Goal: Task Accomplishment & Management: Manage account settings

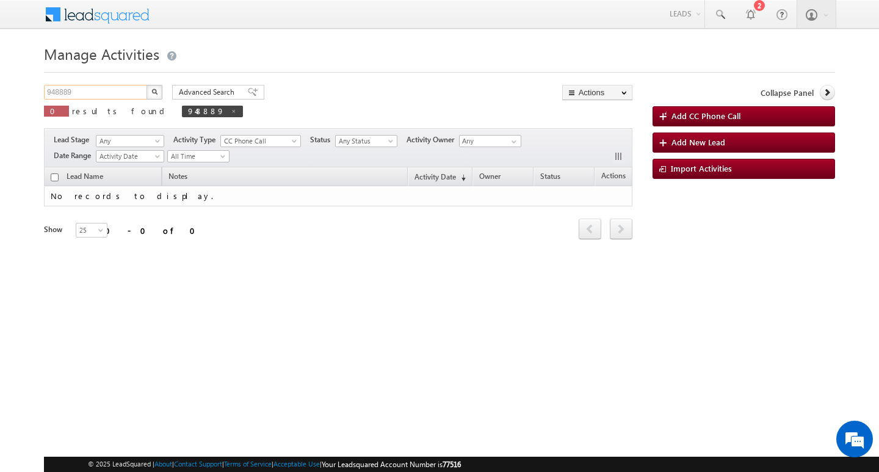
click at [93, 89] on input "948889" at bounding box center [96, 92] width 104 height 15
type input "Search Activities"
click at [113, 94] on input "text" at bounding box center [96, 92] width 104 height 15
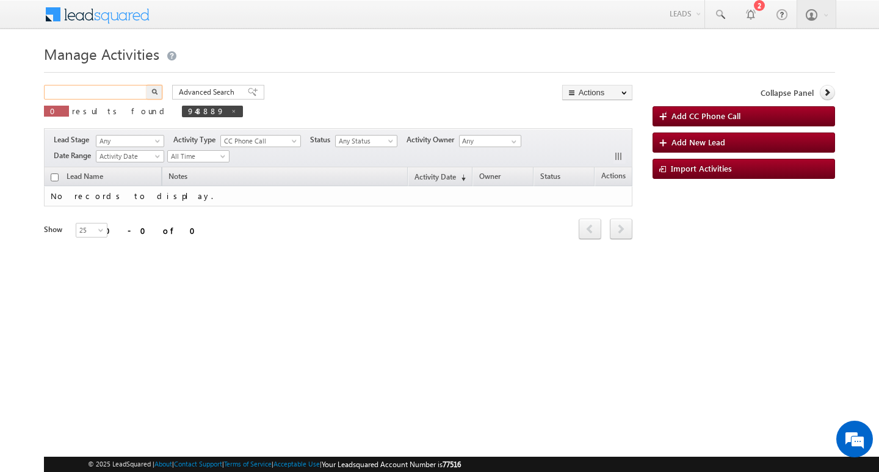
paste input "948844"
type input "948844"
click at [146, 85] on button "button" at bounding box center [154, 92] width 16 height 15
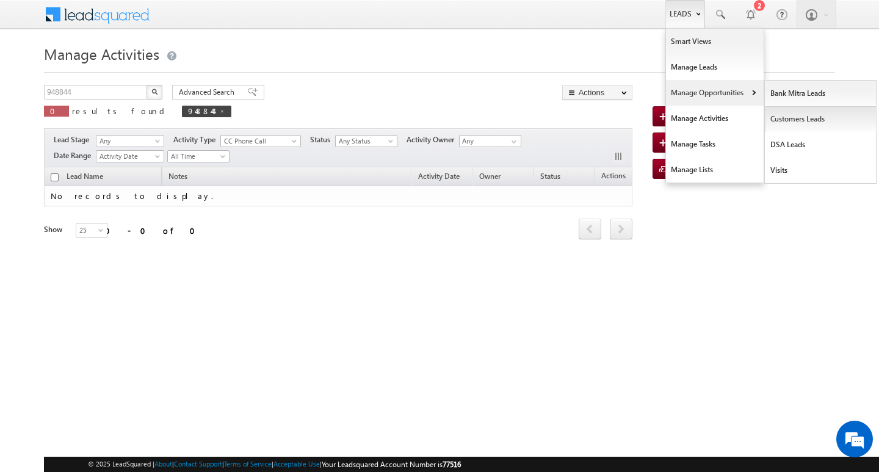
click at [788, 118] on link "Customers Leads" at bounding box center [820, 119] width 112 height 26
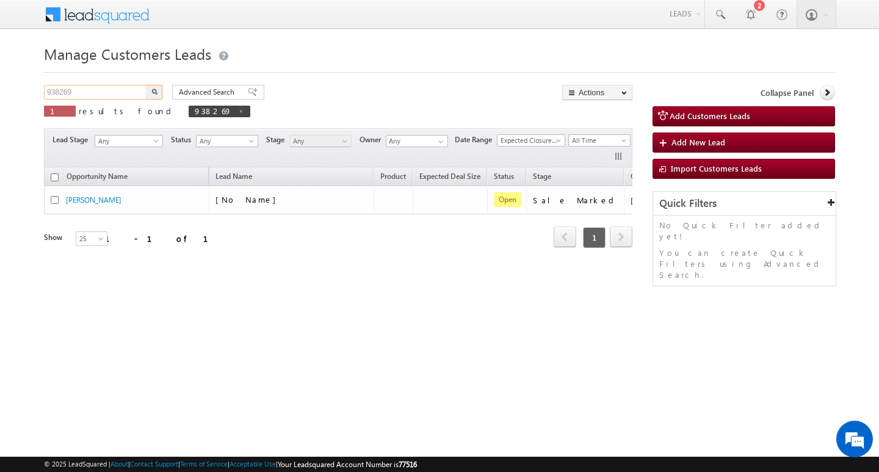
click at [125, 93] on input "938269" at bounding box center [96, 92] width 104 height 15
paste input "948844"
type input "948844"
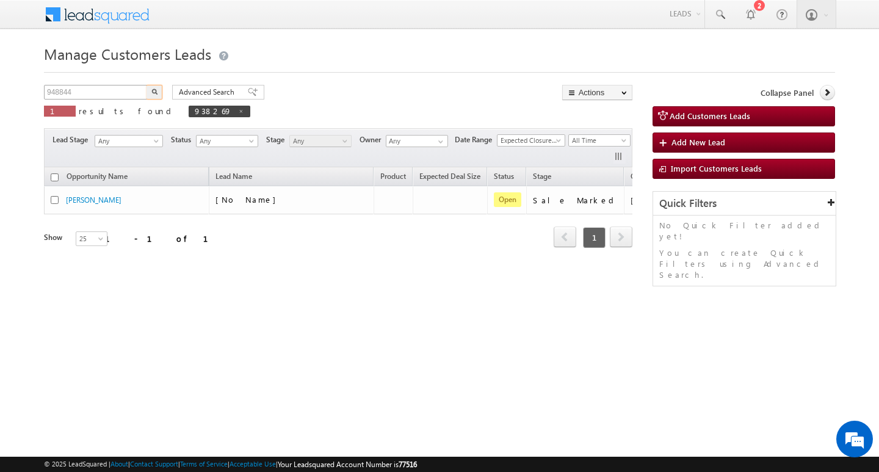
click at [146, 85] on button "button" at bounding box center [154, 92] width 16 height 15
drag, startPoint x: 410, startPoint y: 273, endPoint x: 472, endPoint y: 273, distance: 61.6
click at [472, 273] on div "Opportunity Name Lead Name Product Expected Deal Size Status Stage Owner Action…" at bounding box center [338, 224] width 588 height 114
drag, startPoint x: 445, startPoint y: 261, endPoint x: 523, endPoint y: 263, distance: 78.7
click at [523, 263] on div "Opportunity Name Lead Name Product Expected Deal Size Status Stage Owner Action…" at bounding box center [338, 215] width 588 height 96
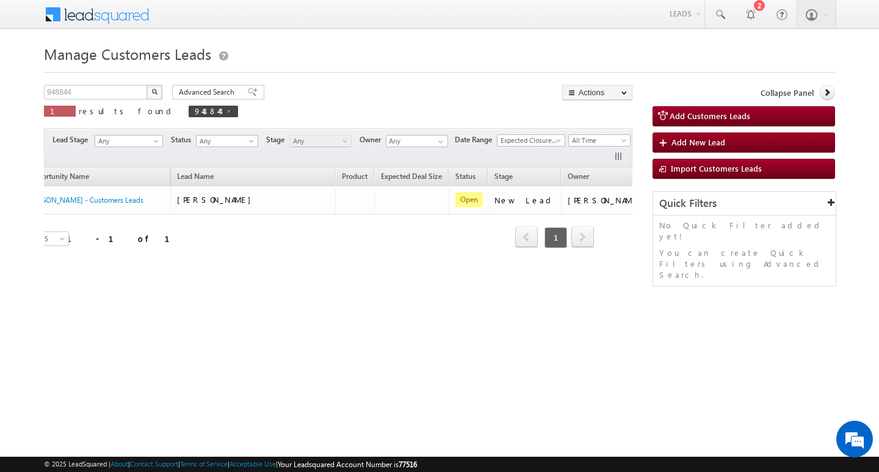
scroll to position [0, 49]
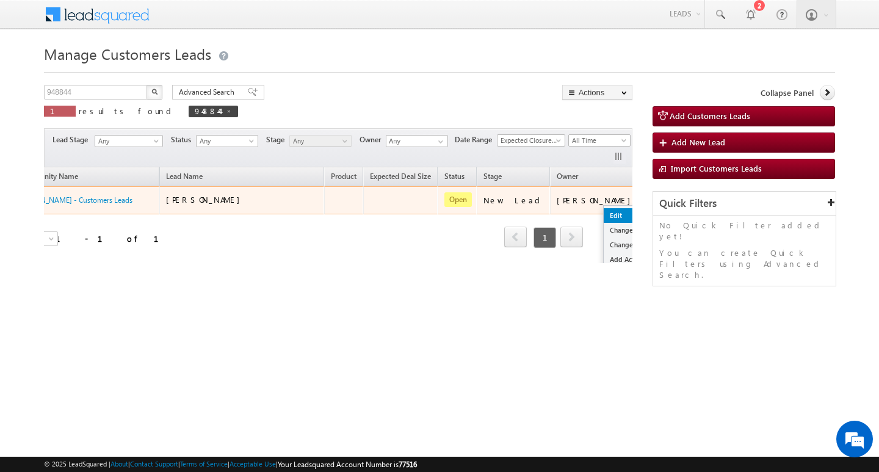
click at [603, 210] on link "Edit" at bounding box center [633, 215] width 61 height 15
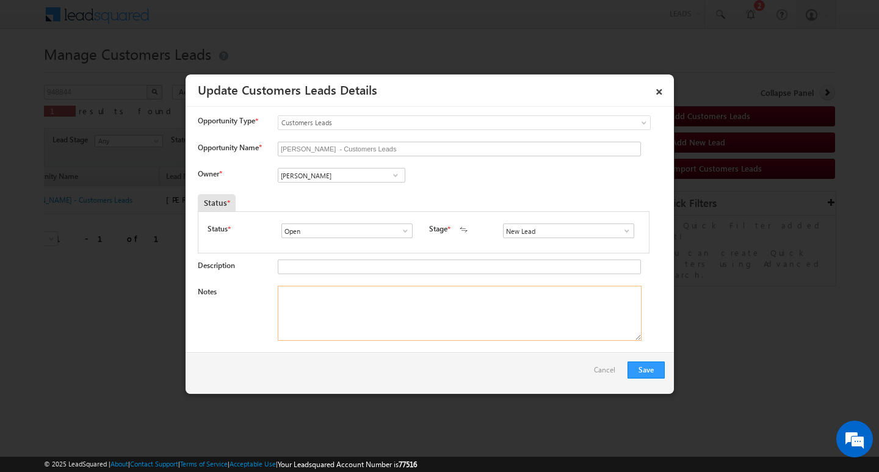
click at [377, 304] on textarea "Notes" at bounding box center [460, 313] width 364 height 55
click at [429, 160] on div "Opportunity Name * [PERSON_NAME] - Customers Leads" at bounding box center [431, 152] width 467 height 20
click at [442, 147] on input "[PERSON_NAME] - Customers Leads" at bounding box center [459, 149] width 363 height 15
click at [442, 147] on input "Rameshchand - Customers Leads" at bounding box center [459, 149] width 363 height 15
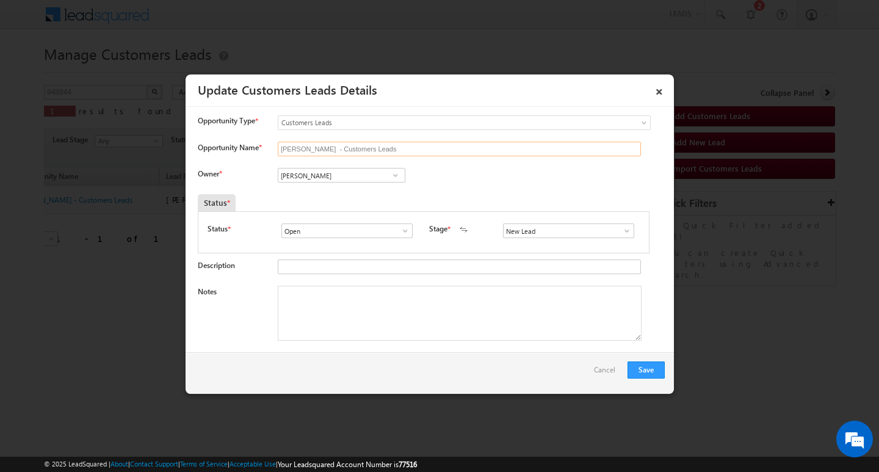
click at [442, 147] on input "Rameshchand - Customers Leads" at bounding box center [459, 149] width 363 height 15
type input "KULDEEP\"
click at [380, 303] on textarea "Notes" at bounding box center [460, 313] width 364 height 55
click at [626, 228] on span at bounding box center [627, 231] width 12 height 10
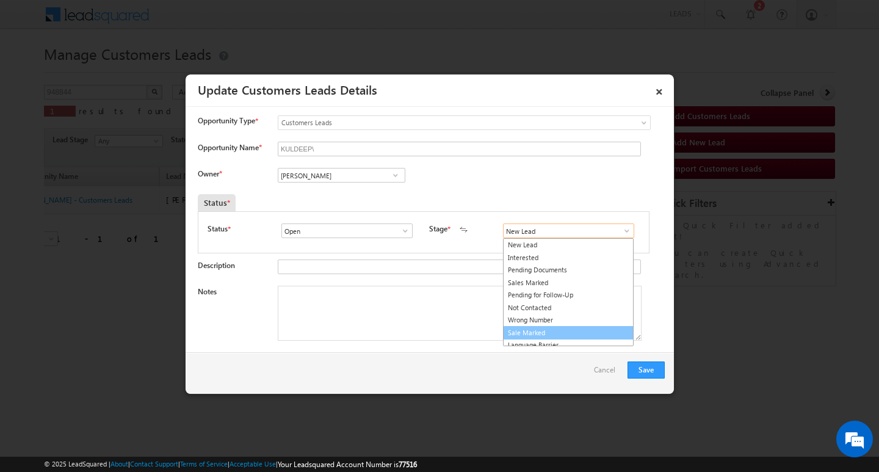
click at [595, 333] on link "Sale Marked" at bounding box center [568, 333] width 131 height 14
type input "Sale Marked"
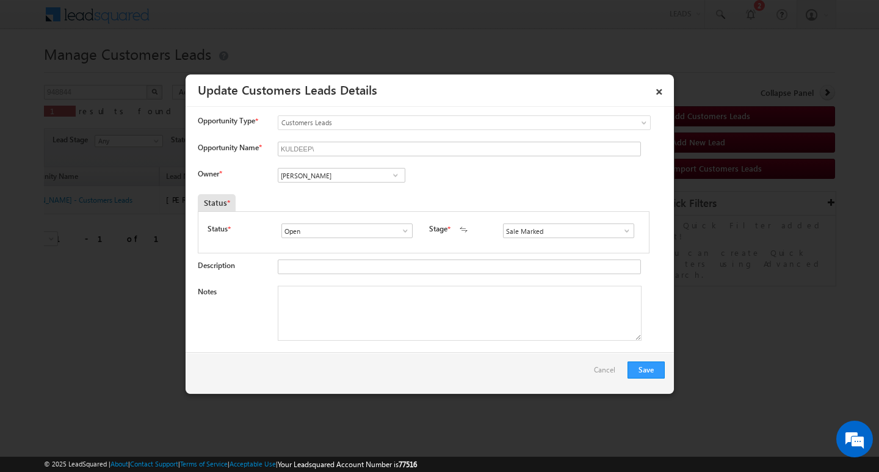
click at [365, 307] on textarea "Notes" at bounding box center [460, 313] width 364 height 55
click at [355, 304] on textarea "Notes" at bounding box center [460, 313] width 364 height 55
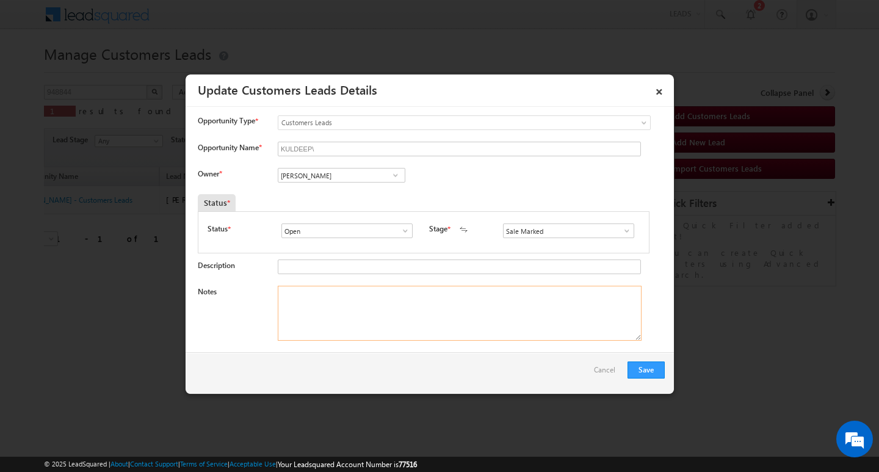
paste textarea "5L/ LAKH Customer required top-up loan addressVaranasi"
type textarea "5L/ LAKH Customer required top-up loan addressVaranasi"
click at [339, 171] on input "Vikas Halwai" at bounding box center [342, 175] width 128 height 15
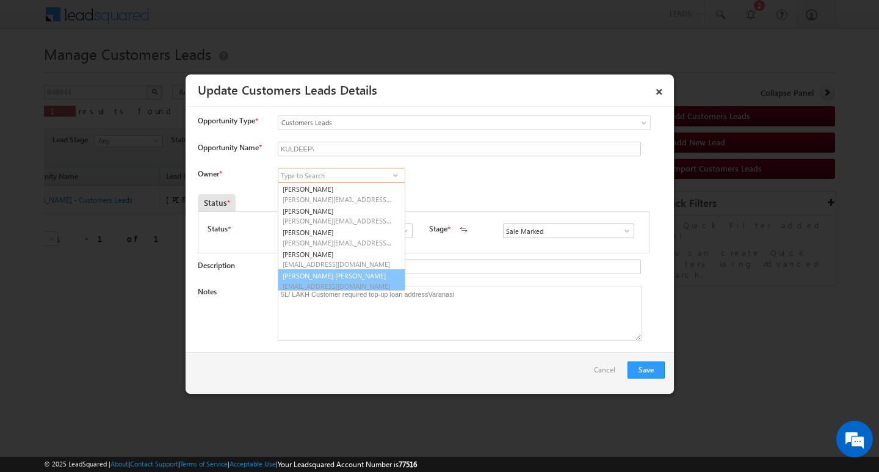
scroll to position [3, 0]
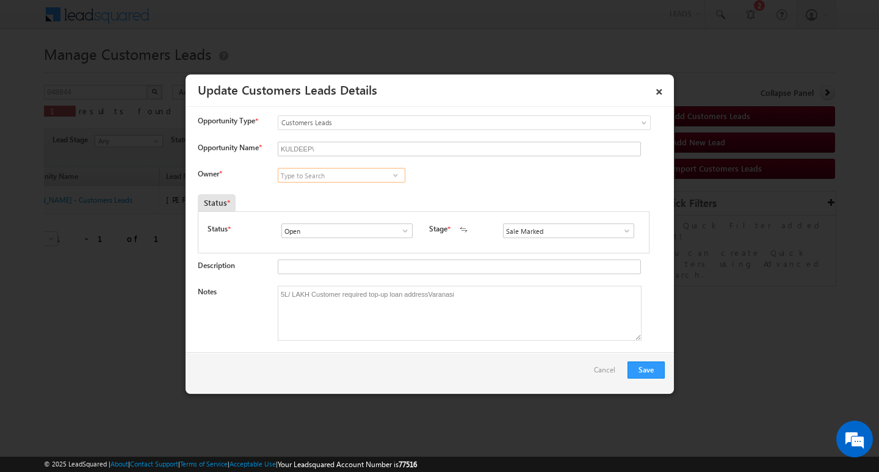
click at [378, 178] on input at bounding box center [342, 175] width 128 height 15
paste input "Amit Kumar Jiswal"
type input "Amit Kumar Jiswal"
click at [374, 176] on input "Amit Kumar Jiswal" at bounding box center [342, 175] width 128 height 15
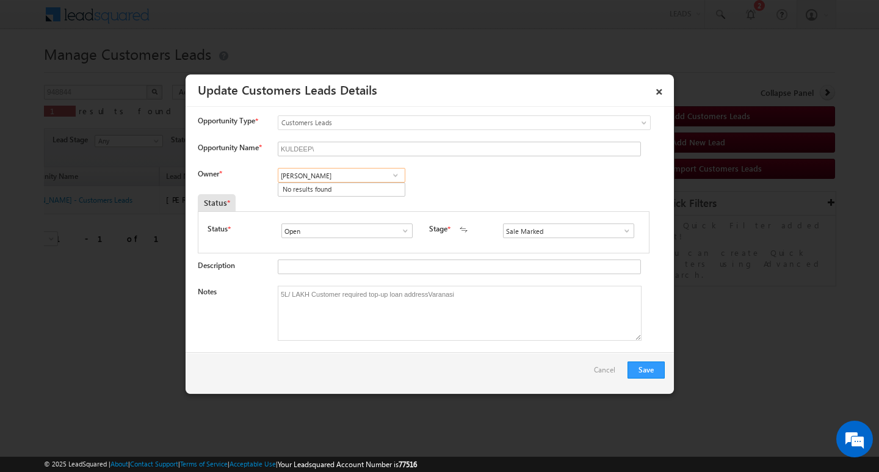
click at [374, 176] on input "Amit Kumar Jiswal" at bounding box center [342, 175] width 128 height 15
click at [366, 195] on span "amit.jaiswal1@sgrlimited.in" at bounding box center [337, 199] width 110 height 9
type input "Amit Kumar Jaiswal"
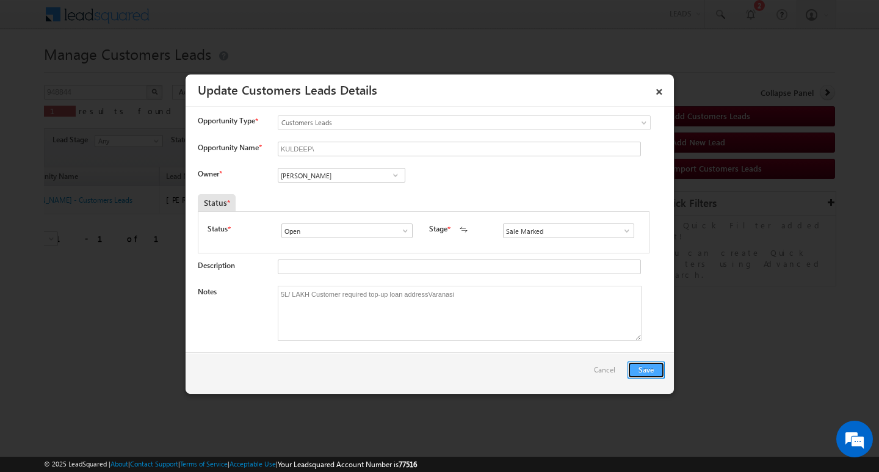
click at [649, 366] on button "Save" at bounding box center [645, 369] width 37 height 17
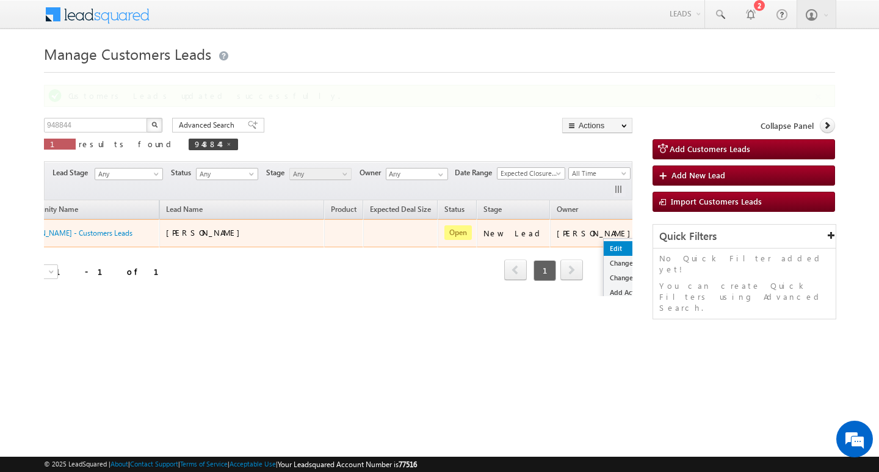
click at [603, 248] on ul "Edit Change Owner Change Stage Add Activity Add Task Delete" at bounding box center [634, 285] width 62 height 94
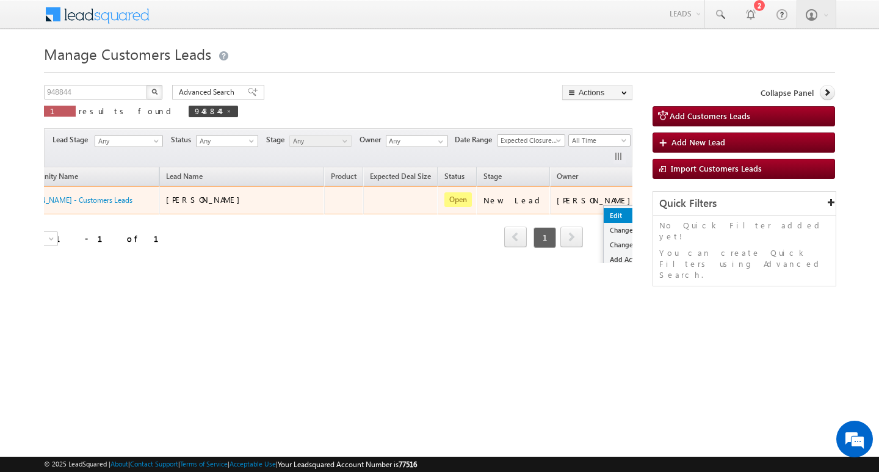
click at [603, 214] on link "Edit" at bounding box center [633, 215] width 61 height 15
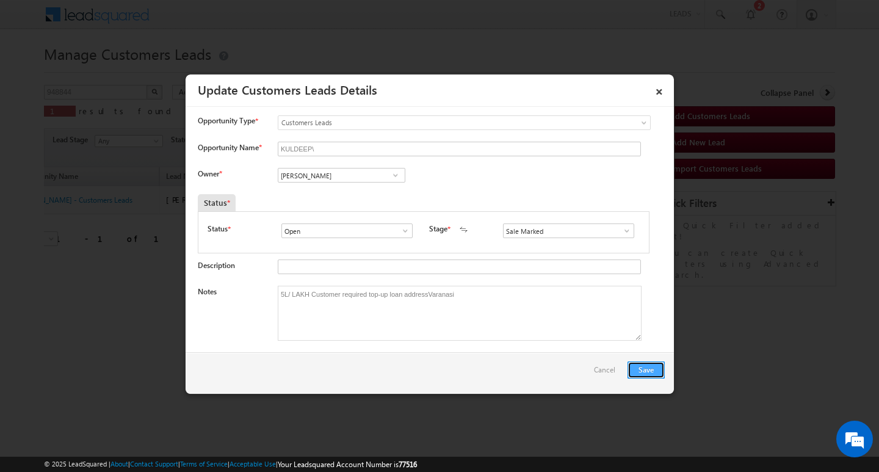
click at [643, 373] on button "Save" at bounding box center [645, 369] width 37 height 17
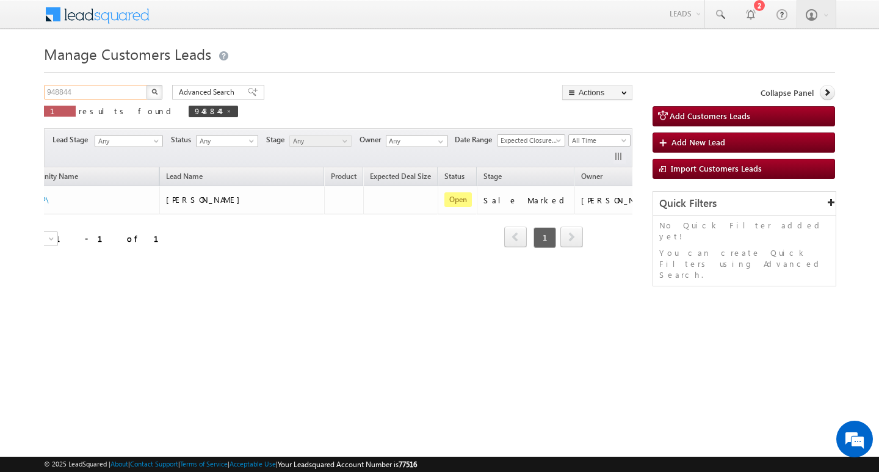
click at [107, 90] on input "948844" at bounding box center [96, 92] width 104 height 15
type input "Search Customers Leads"
click at [107, 90] on input "text" at bounding box center [96, 92] width 104 height 15
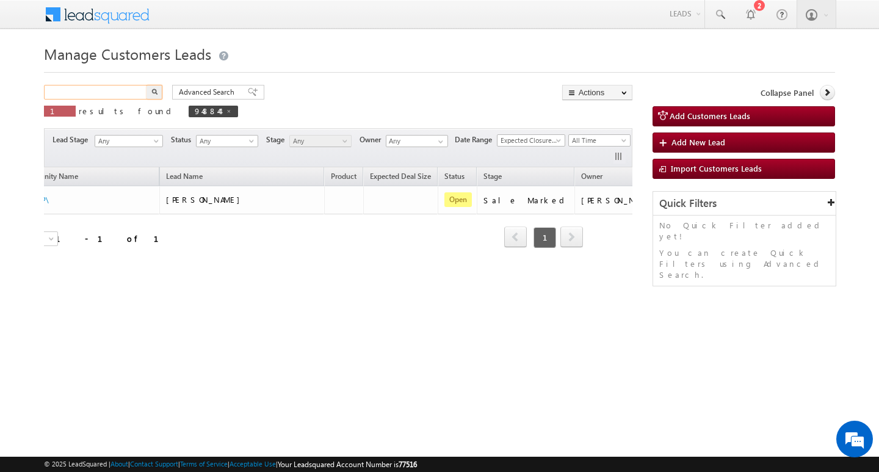
click at [107, 90] on input "text" at bounding box center [96, 92] width 104 height 15
paste input "952193"
type input "952193"
click at [146, 85] on button "button" at bounding box center [154, 92] width 16 height 15
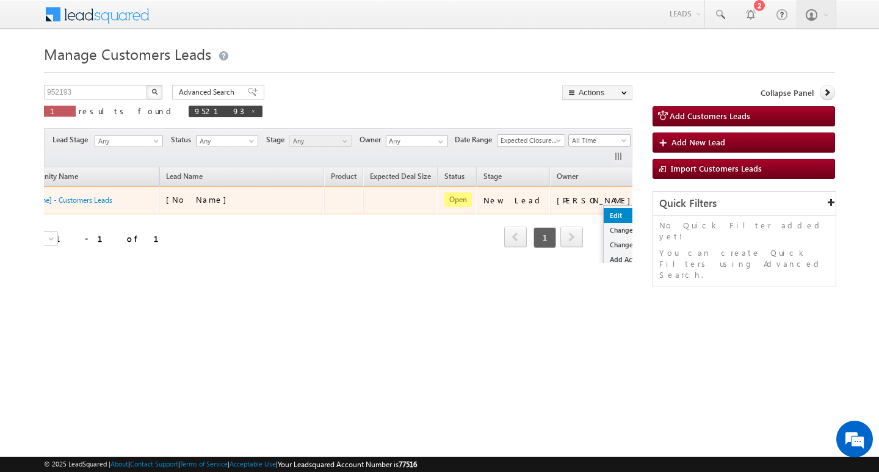
click at [603, 209] on link "Edit" at bounding box center [633, 215] width 61 height 15
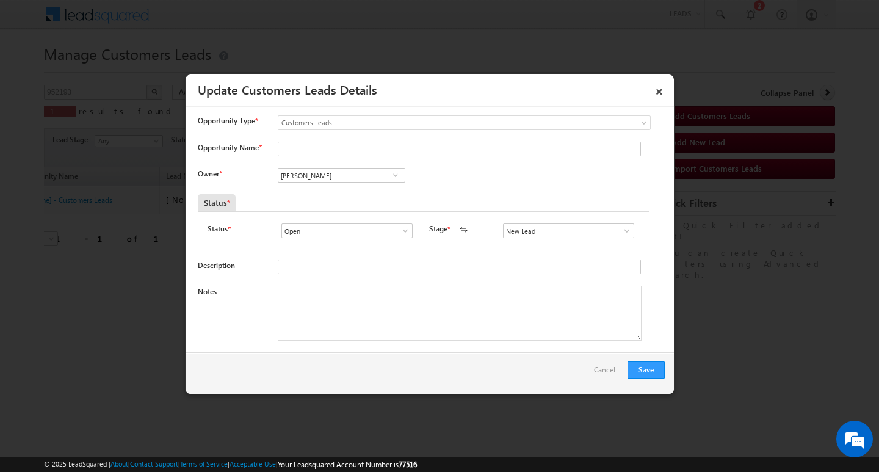
click at [443, 345] on div "Notes" at bounding box center [431, 316] width 467 height 61
click at [621, 232] on span at bounding box center [627, 231] width 12 height 10
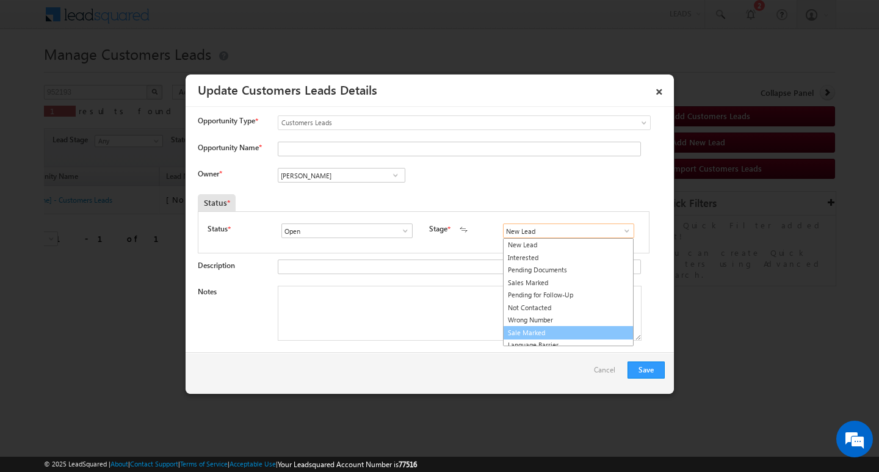
click at [575, 331] on link "Sale Marked" at bounding box center [568, 333] width 131 height 14
type input "Sale Marked"
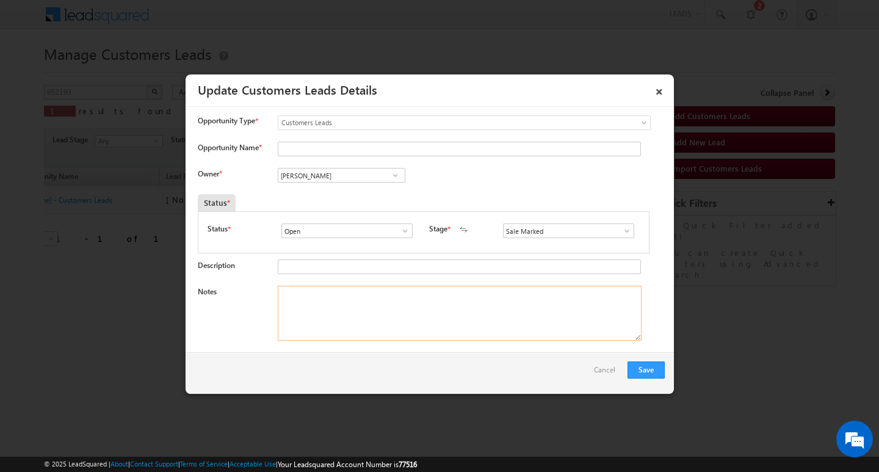
click at [389, 292] on textarea "Notes" at bounding box center [460, 313] width 364 height 55
click at [382, 176] on input "Vikas Halwai" at bounding box center [342, 175] width 128 height 15
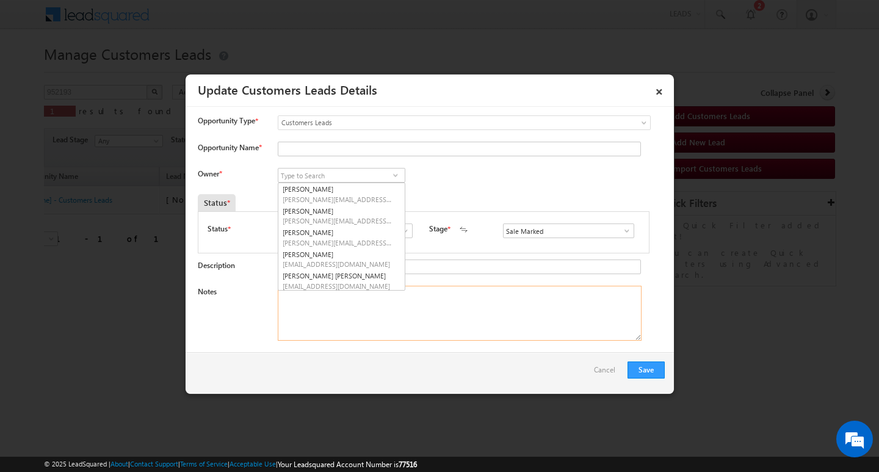
click at [369, 317] on textarea "Notes" at bounding box center [460, 313] width 364 height 55
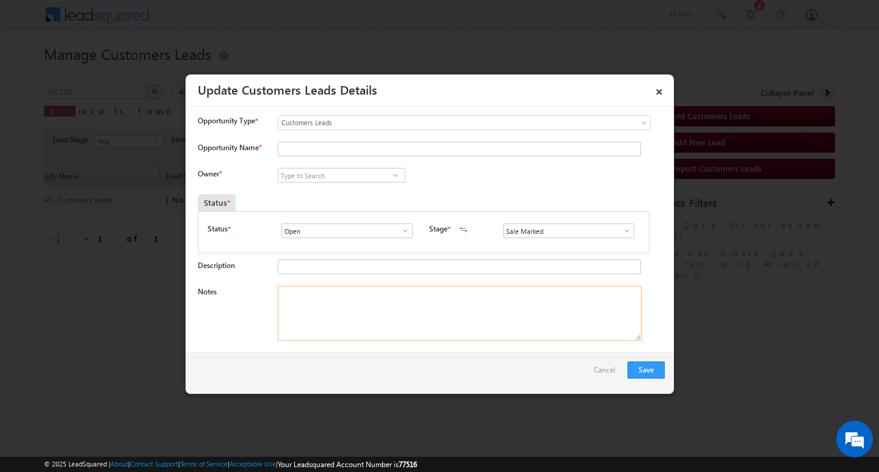
click at [369, 317] on textarea "Notes" at bounding box center [460, 313] width 364 height 55
click at [415, 291] on textarea "Notes" at bounding box center [460, 313] width 364 height 55
click at [408, 311] on textarea "Notes" at bounding box center [460, 313] width 364 height 55
paste textarea "5L/ LAKH Customer required top-up loan addressNagpur"
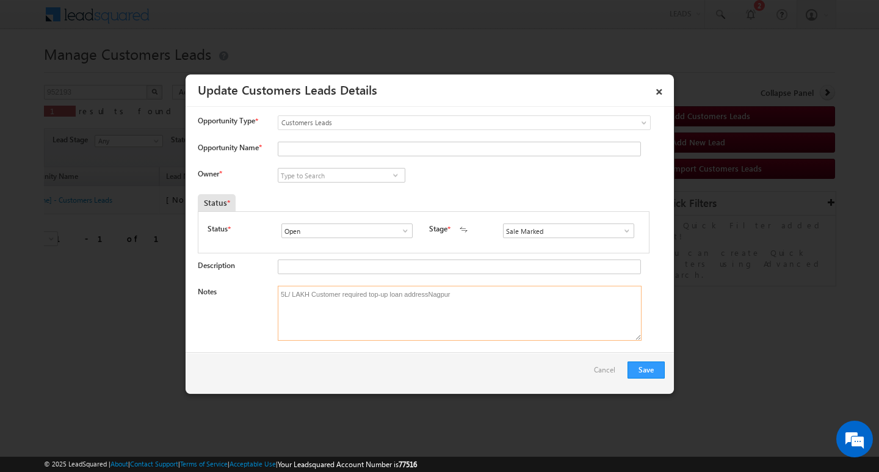
type textarea "5L/ LAKH Customer required top-up loan addressNagpur"
click at [325, 188] on div "Owner * Vikas Halwai Vikas Halwai Aakash Mewada Aashish Pawar Aashutosh Shrivas…" at bounding box center [431, 178] width 467 height 20
click at [353, 156] on input "Opportunity Name *" at bounding box center [459, 149] width 363 height 15
click at [358, 145] on input "Opportunity Name *" at bounding box center [459, 149] width 363 height 15
click at [416, 143] on input "Opportunity Name *" at bounding box center [459, 149] width 363 height 15
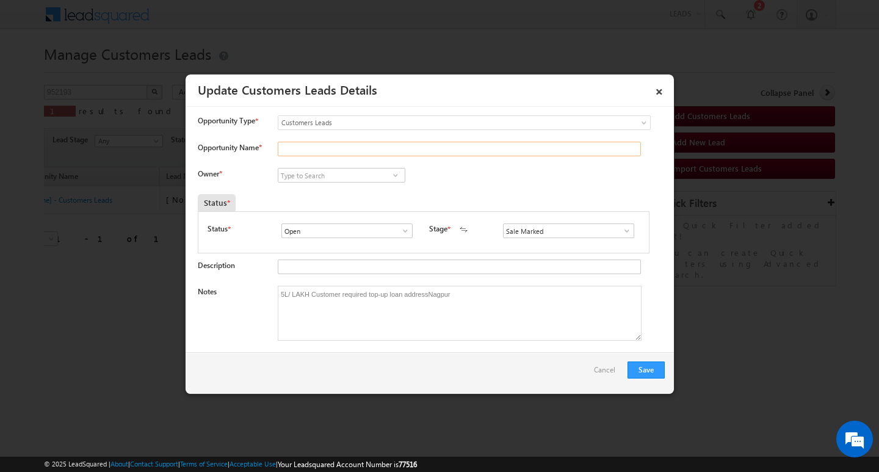
click at [415, 148] on input "Opportunity Name *" at bounding box center [459, 149] width 363 height 15
paste input "ARATI SHANKAR SHAMBHARKAR"
type input "ARATI SHANKAR SHAMBHARKAR"
click at [362, 171] on input at bounding box center [342, 175] width 128 height 15
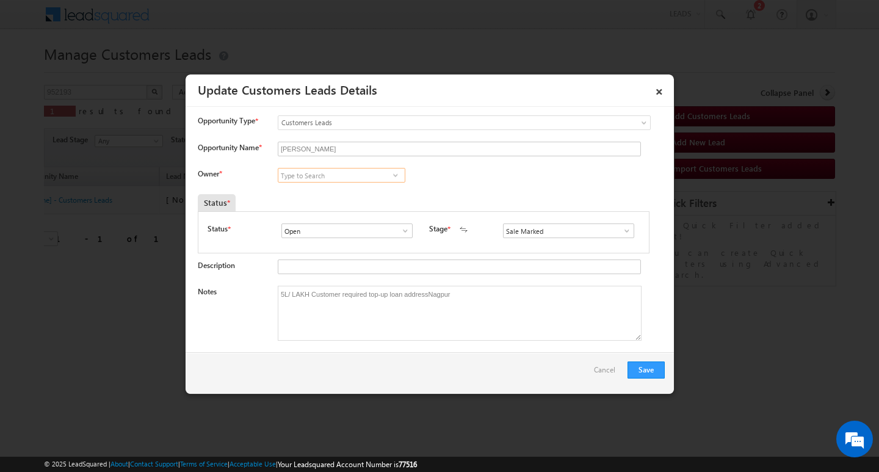
paste input "Ashish Kailash Bhati"
click at [354, 191] on link "Ashish Kailash Bhati ashish.bhati@sgrlimited.in" at bounding box center [342, 193] width 128 height 23
type input "Ashish Kailash Bhati"
click at [650, 376] on button "Save" at bounding box center [645, 369] width 37 height 17
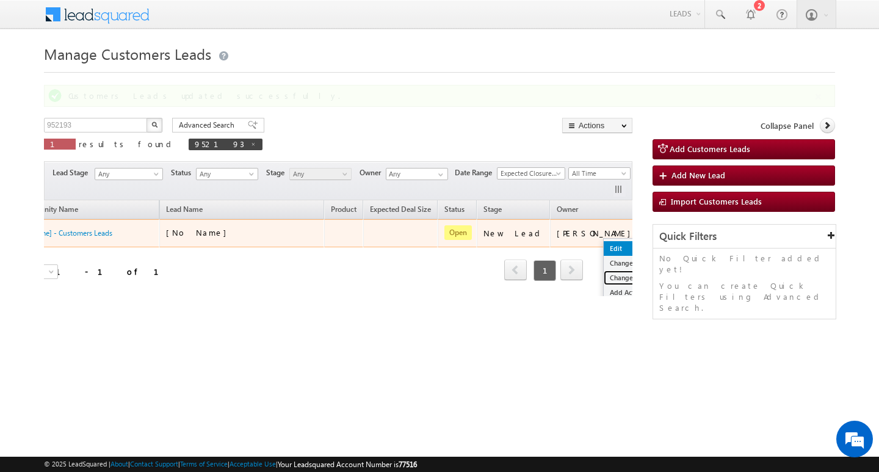
click at [603, 270] on link "Change Stage" at bounding box center [633, 277] width 61 height 15
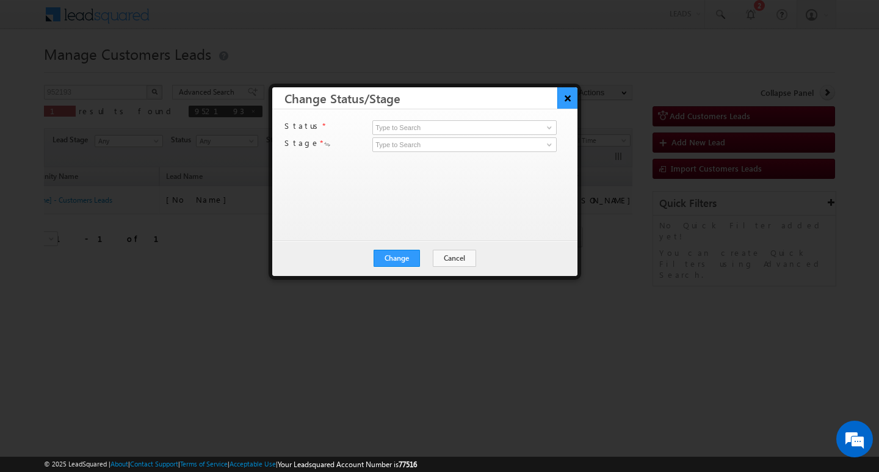
click at [566, 100] on button "×" at bounding box center [567, 97] width 20 height 21
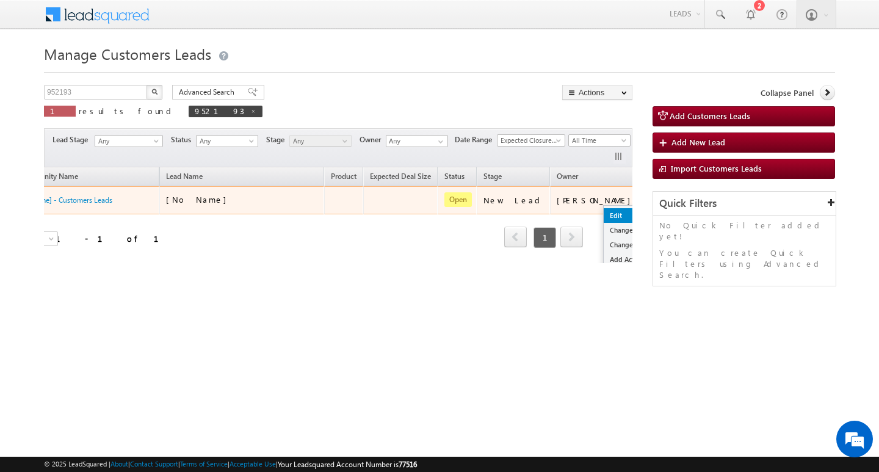
click at [603, 212] on link "Edit" at bounding box center [633, 215] width 61 height 15
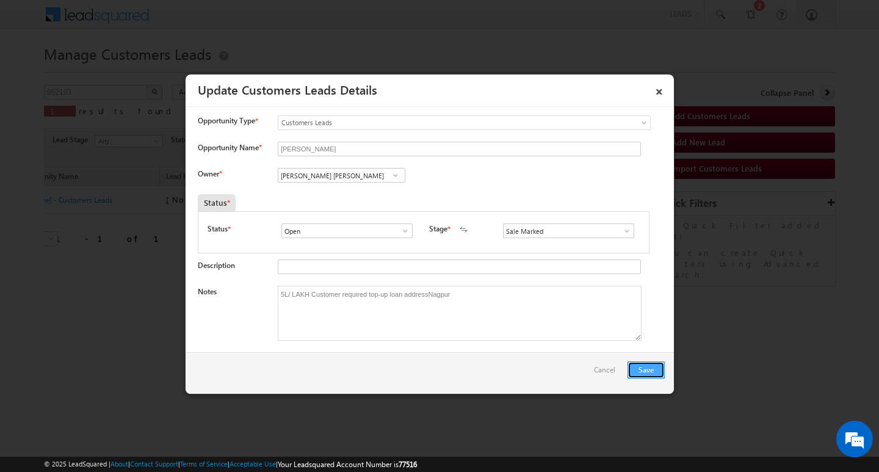
click at [647, 365] on button "Save" at bounding box center [645, 369] width 37 height 17
